Goal: Information Seeking & Learning: Understand process/instructions

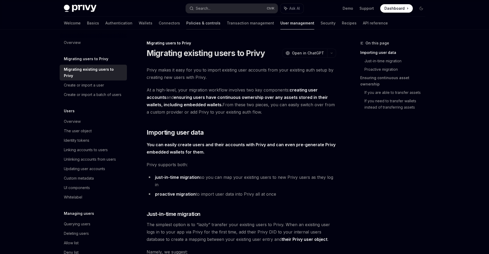
click at [186, 26] on link "Policies & controls" at bounding box center [203, 23] width 34 height 13
click at [159, 26] on link "Connectors" at bounding box center [169, 23] width 21 height 13
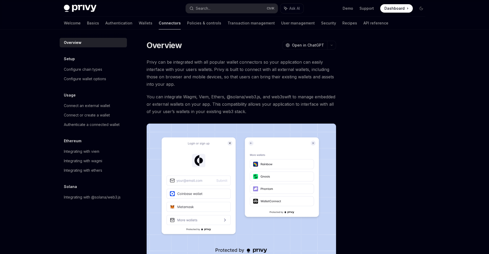
click at [139, 26] on link "Wallets" at bounding box center [146, 23] width 14 height 13
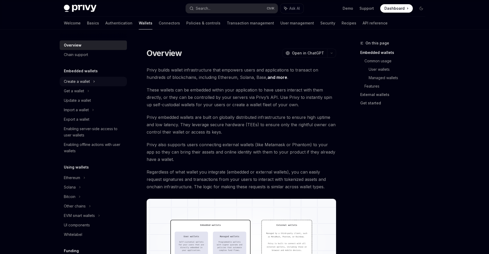
click at [105, 84] on div "Create a wallet" at bounding box center [93, 81] width 67 height 9
type textarea "*"
